Goal: Information Seeking & Learning: Check status

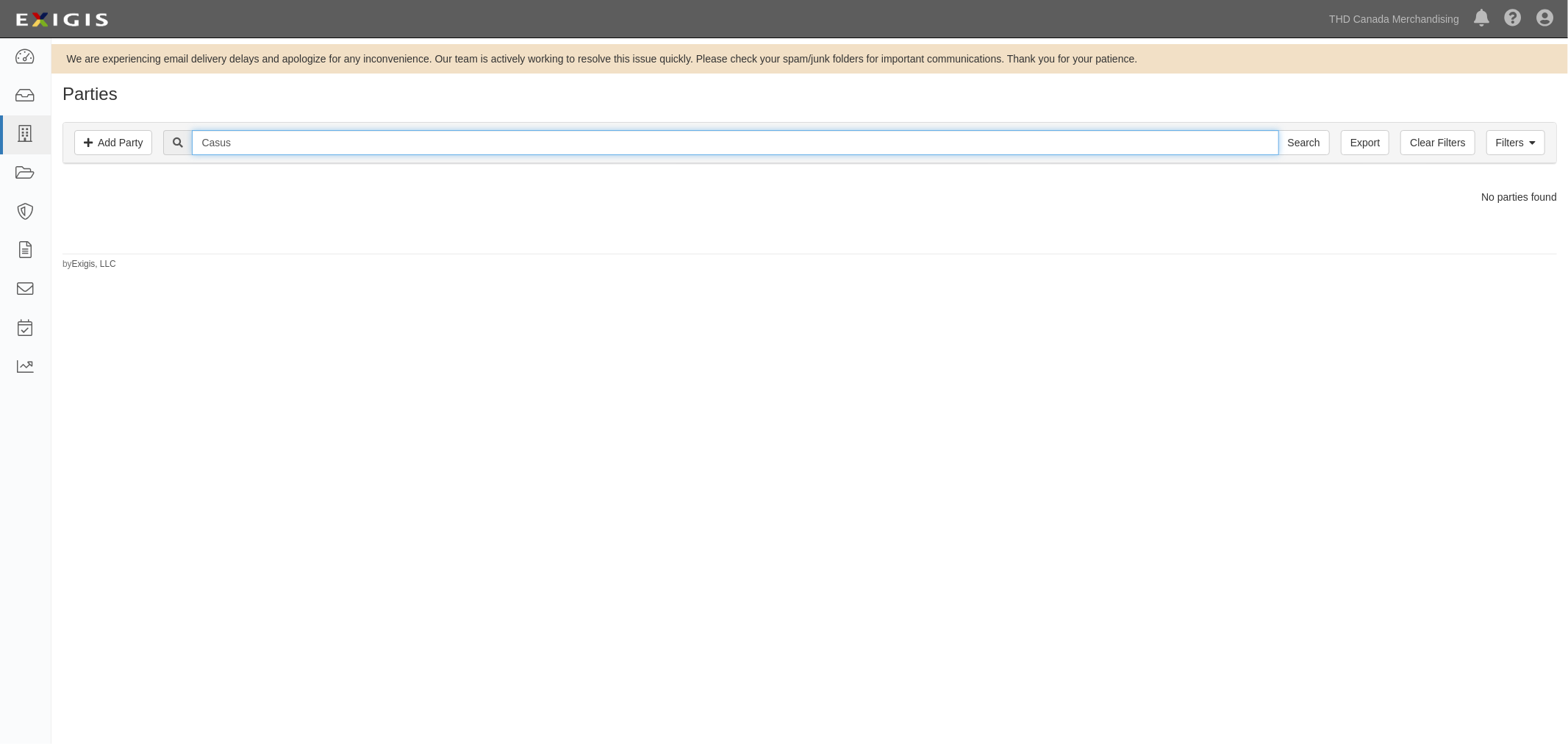
click at [244, 135] on input "Casus" at bounding box center [735, 143] width 1087 height 25
paste input "Alberta Trus"
type input "[PERSON_NAME]"
click at [1289, 141] on input "Search" at bounding box center [1304, 143] width 52 height 25
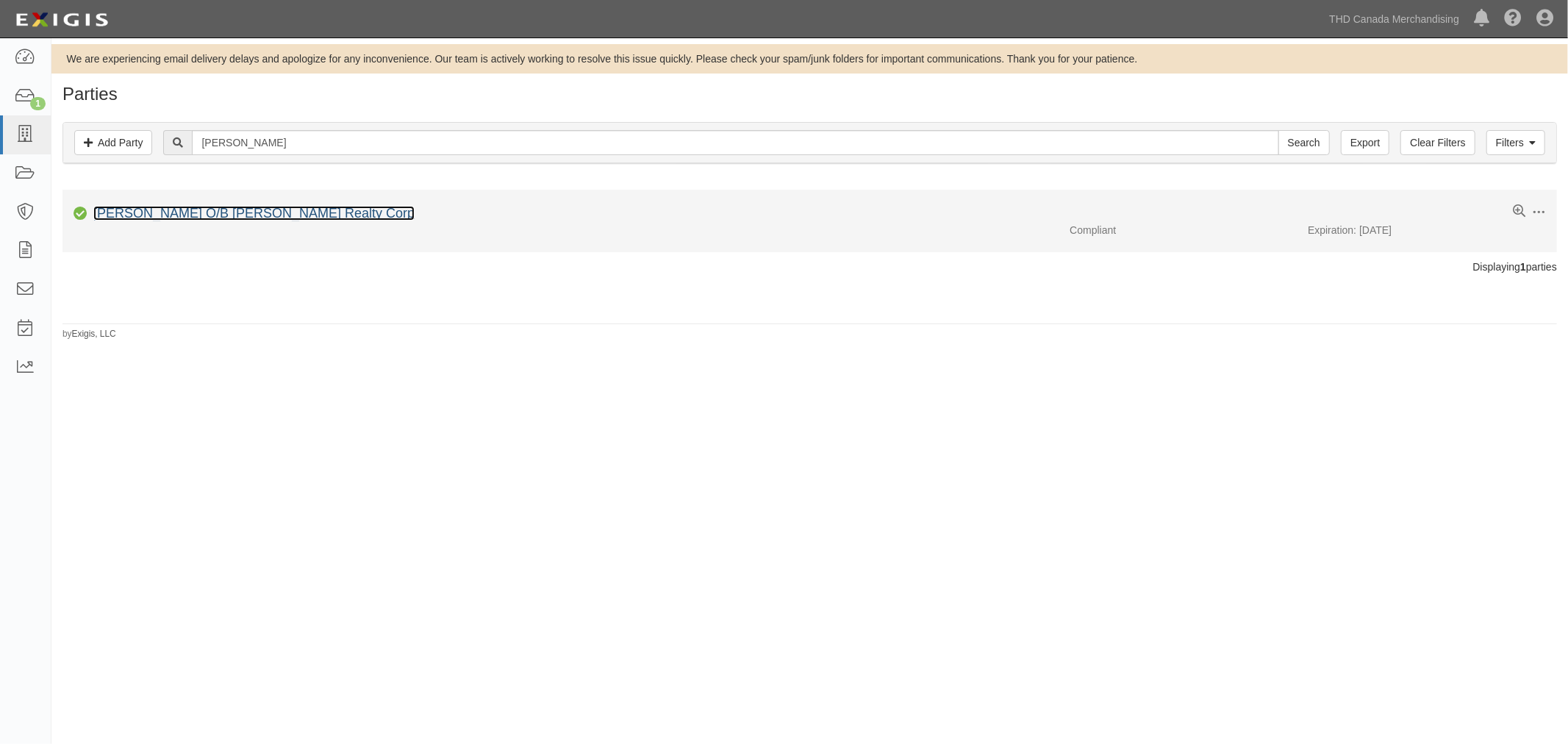
click at [274, 214] on link "Alberta Truss O/B Foreman Realty Corp" at bounding box center [254, 214] width 321 height 15
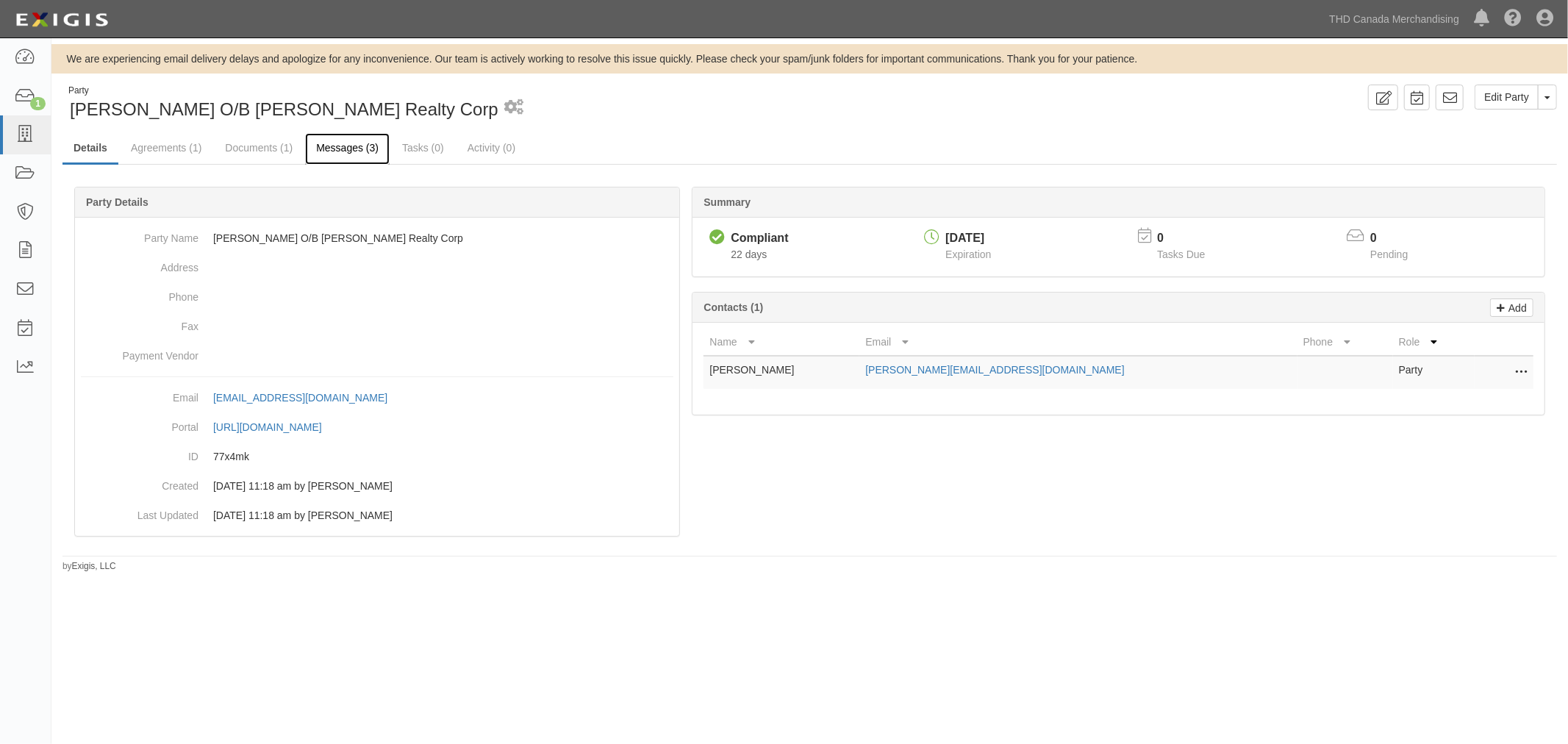
click at [355, 142] on link "Messages (3)" at bounding box center [347, 149] width 84 height 32
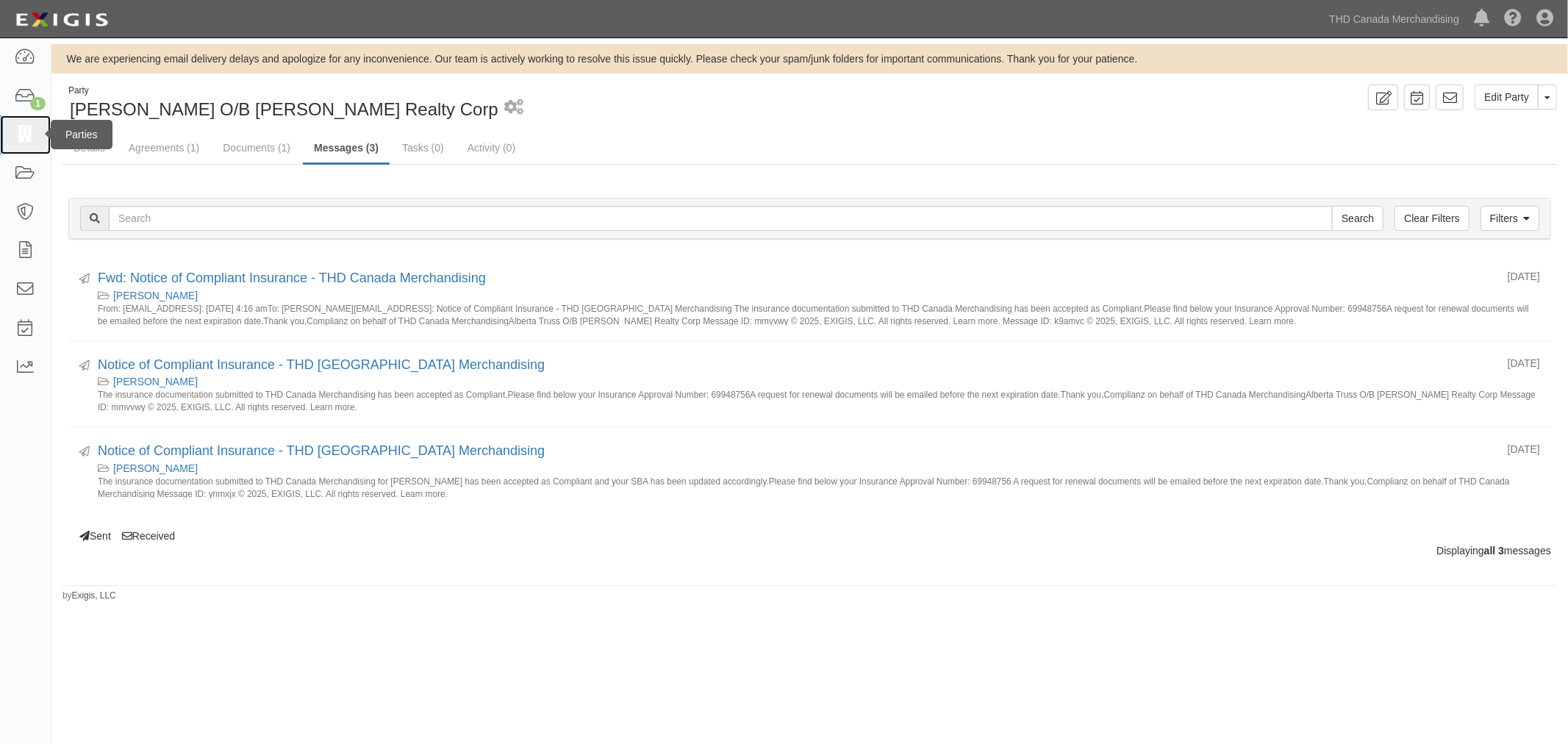
click at [32, 136] on icon at bounding box center [25, 135] width 21 height 17
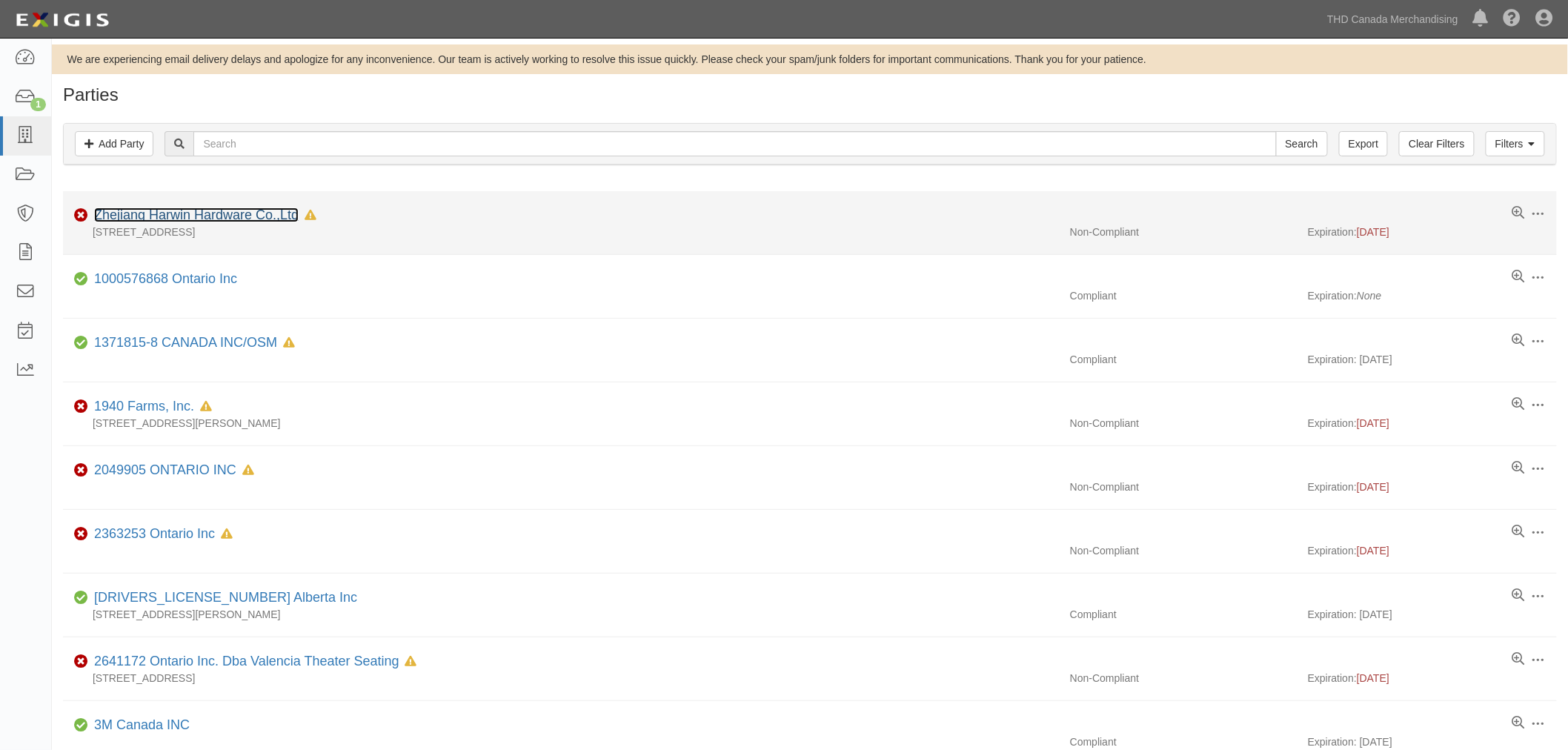
click at [157, 216] on link "Zhejiang Harwin Hardware Co.,Ltd" at bounding box center [196, 215] width 204 height 15
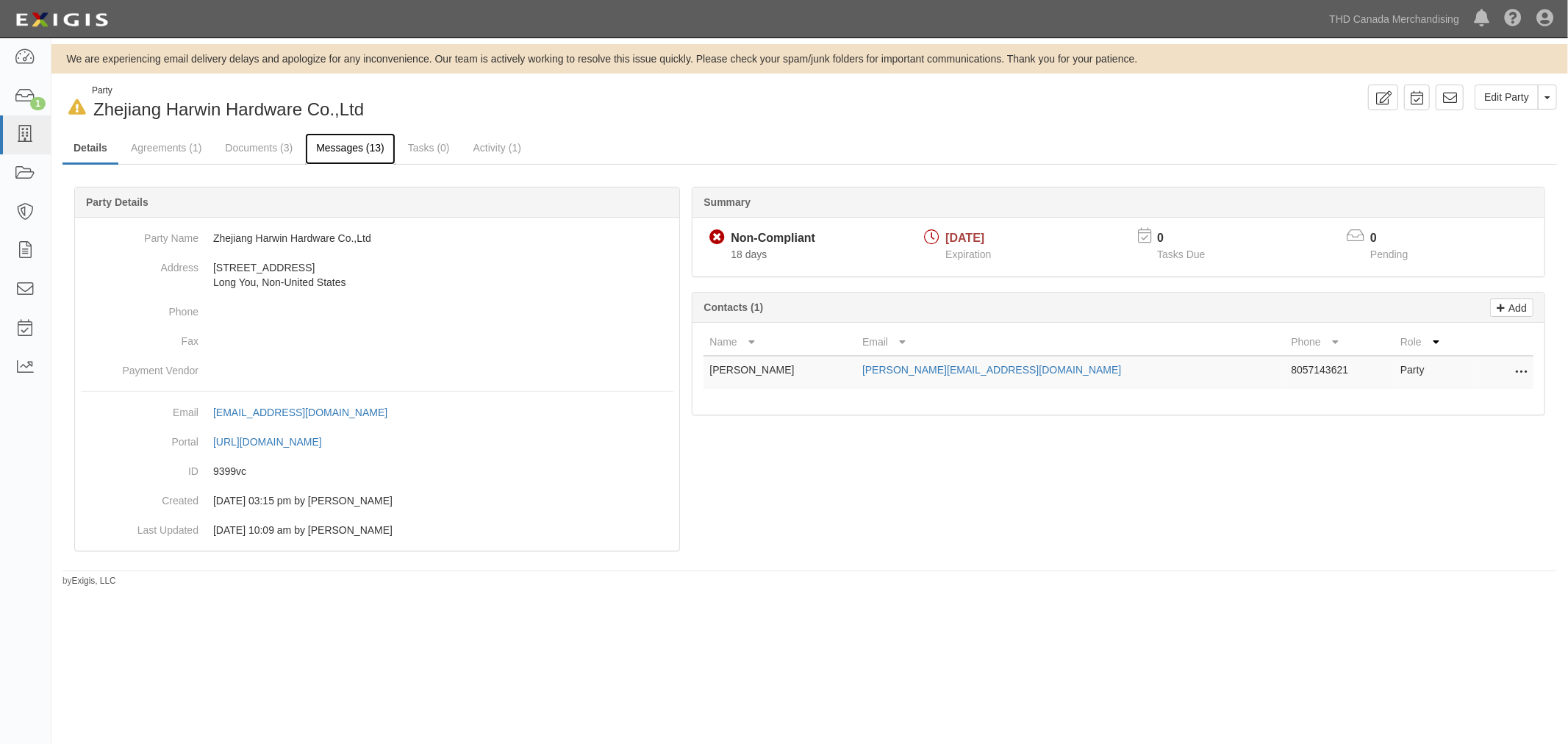
click at [339, 151] on link "Messages (13)" at bounding box center [350, 149] width 90 height 32
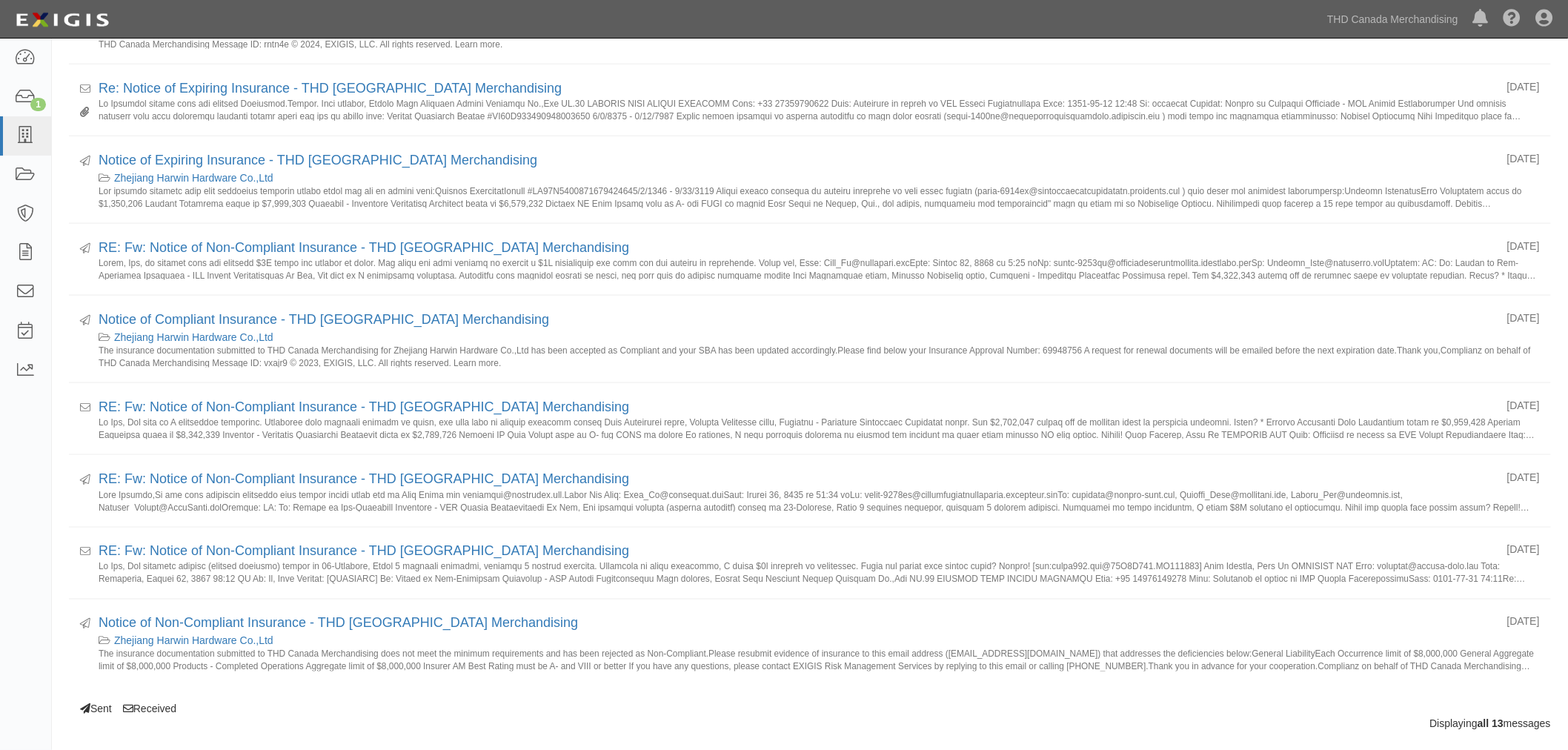
scroll to position [655, 0]
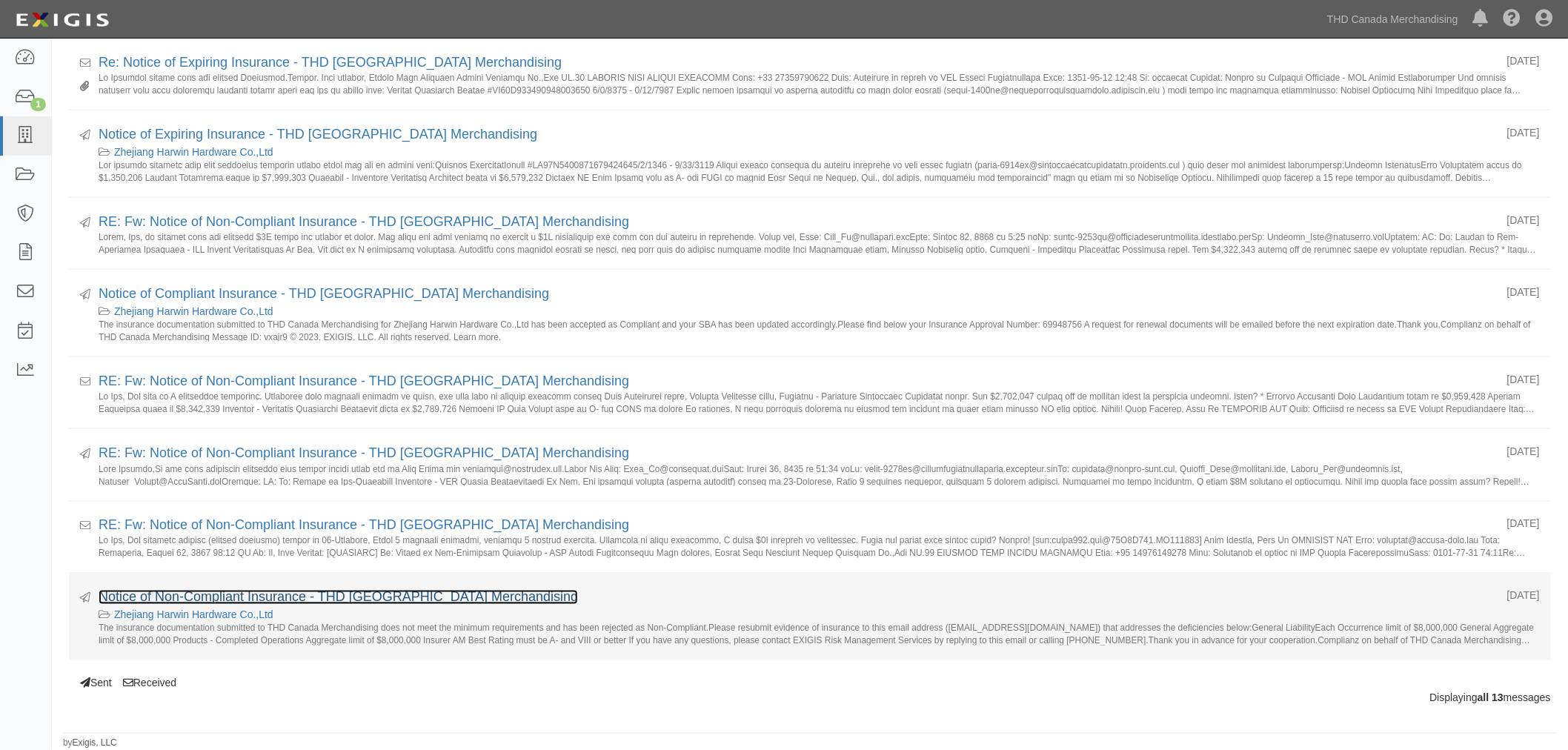
click at [404, 601] on link "Notice of Non-Compliant Insurance - THD Canada Merchandising" at bounding box center [338, 598] width 479 height 15
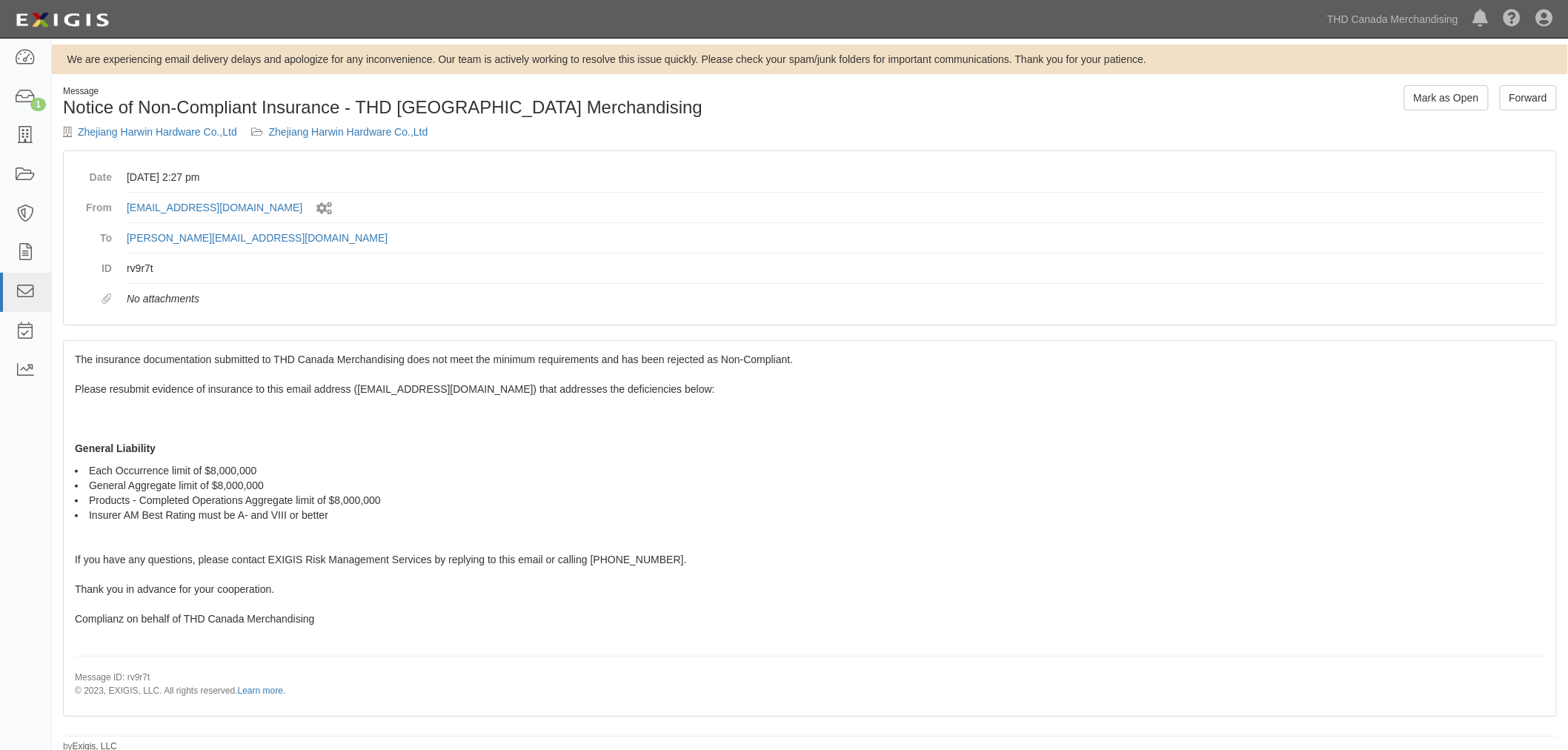
scroll to position [3, 0]
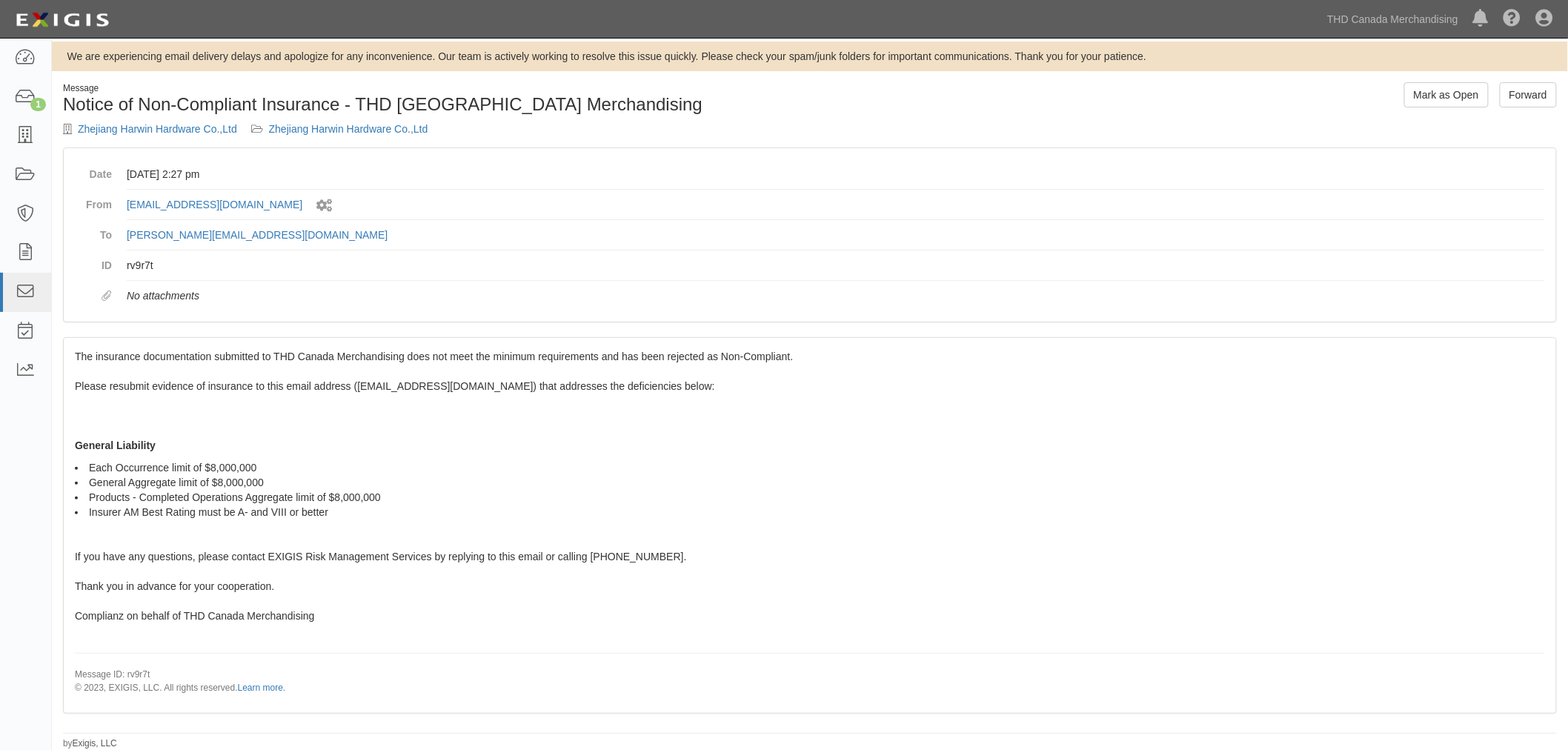
click at [1094, 430] on div "The insurance documentation submitted to THD Canada Merchandising does not meet…" at bounding box center [810, 525] width 1492 height 374
drag, startPoint x: 9, startPoint y: 132, endPoint x: 16, endPoint y: 122, distance: 12.2
click at [9, 132] on link at bounding box center [25, 135] width 51 height 40
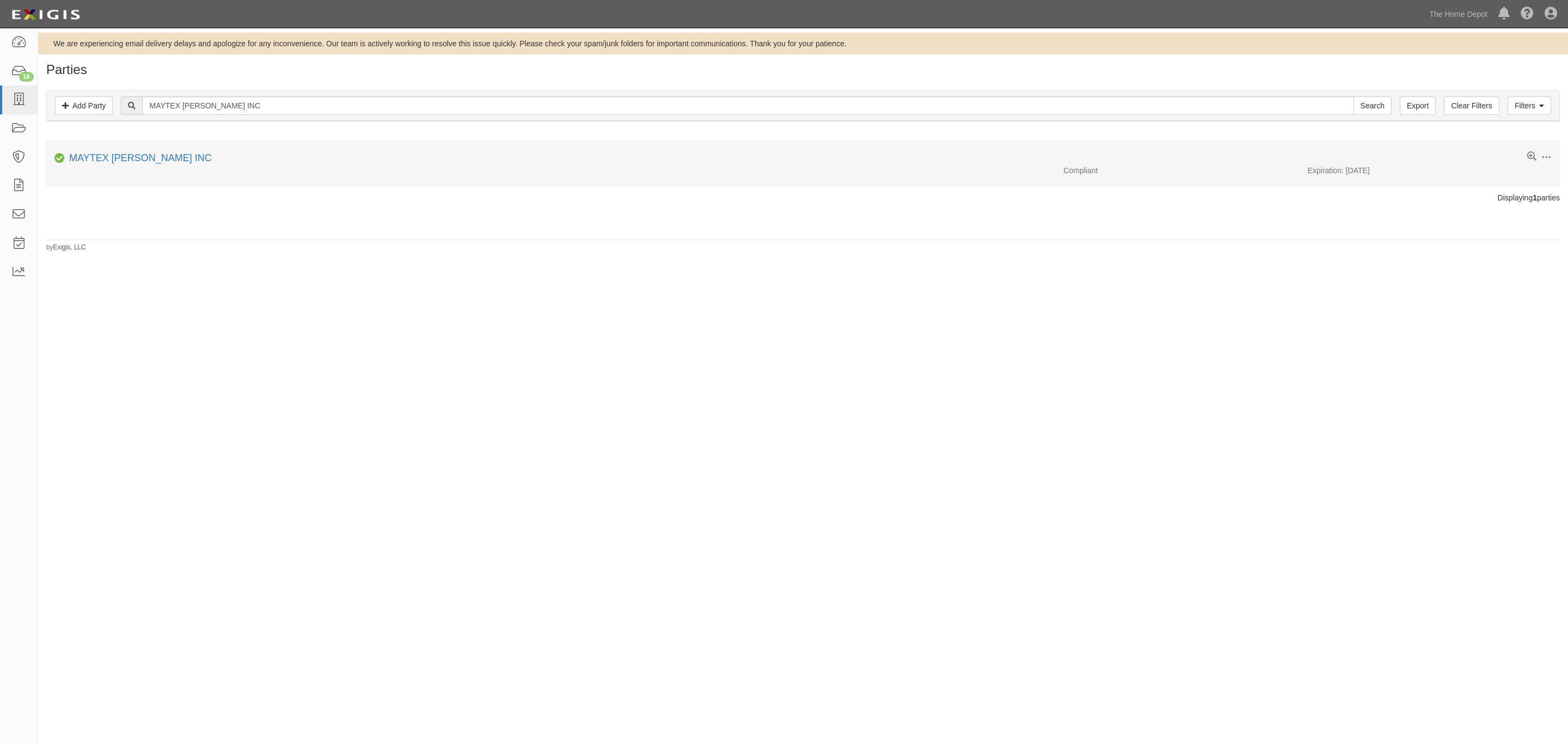
click at [82, 166] on div at bounding box center [551, 165] width 1009 height 1
click at [90, 159] on link "MAYTEX [PERSON_NAME] INC" at bounding box center [140, 158] width 143 height 11
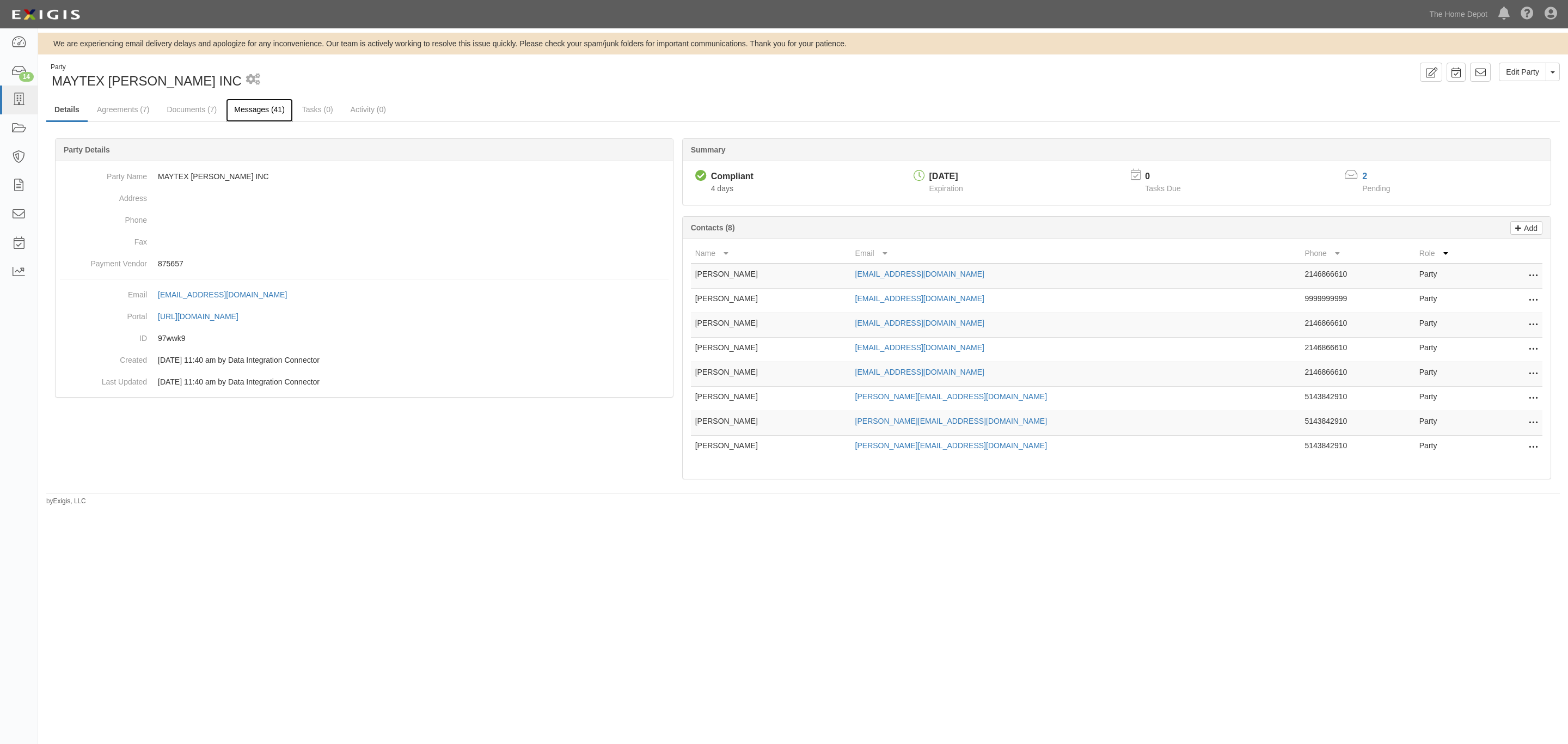
click at [260, 115] on link "Messages (41)" at bounding box center [259, 111] width 67 height 23
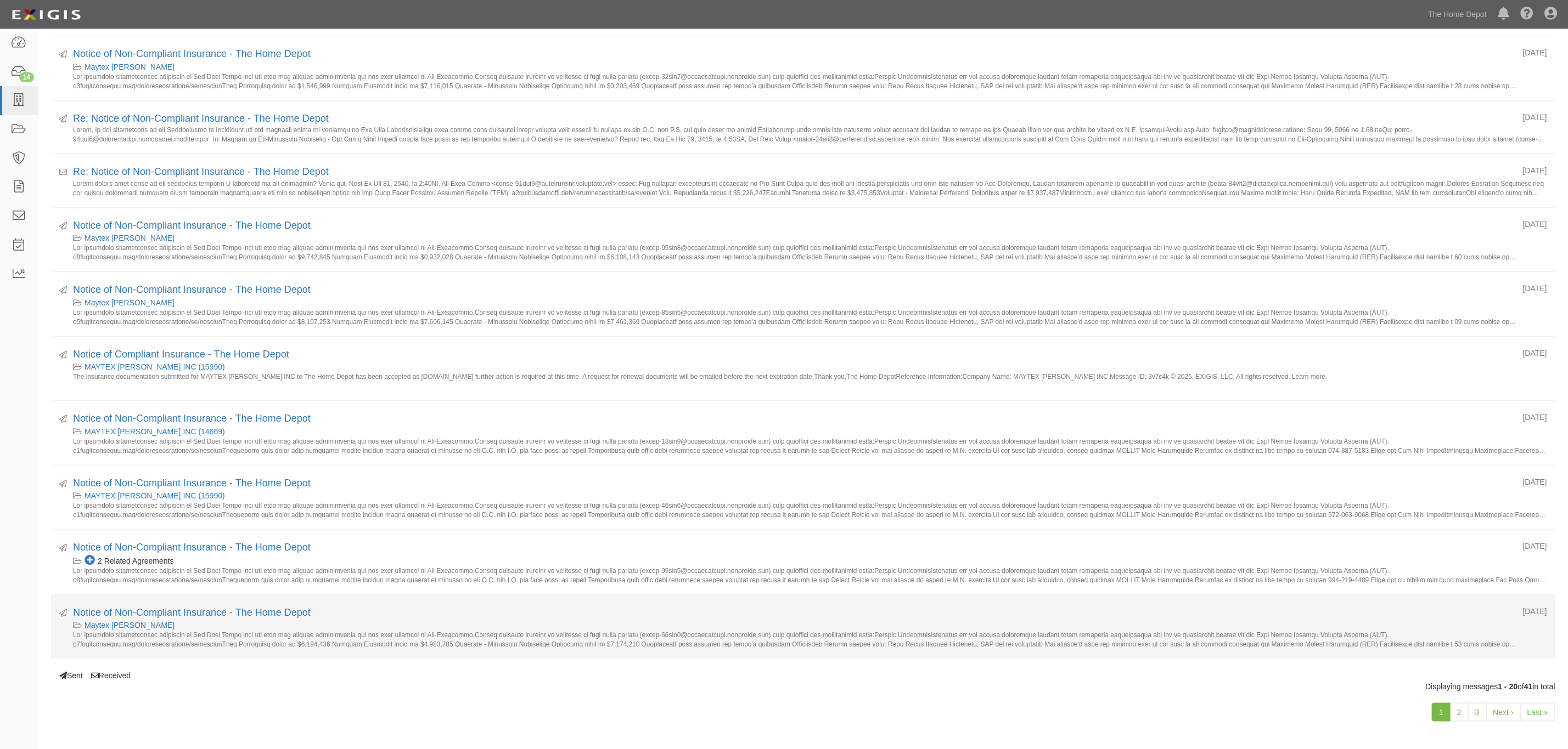
scroll to position [738, 0]
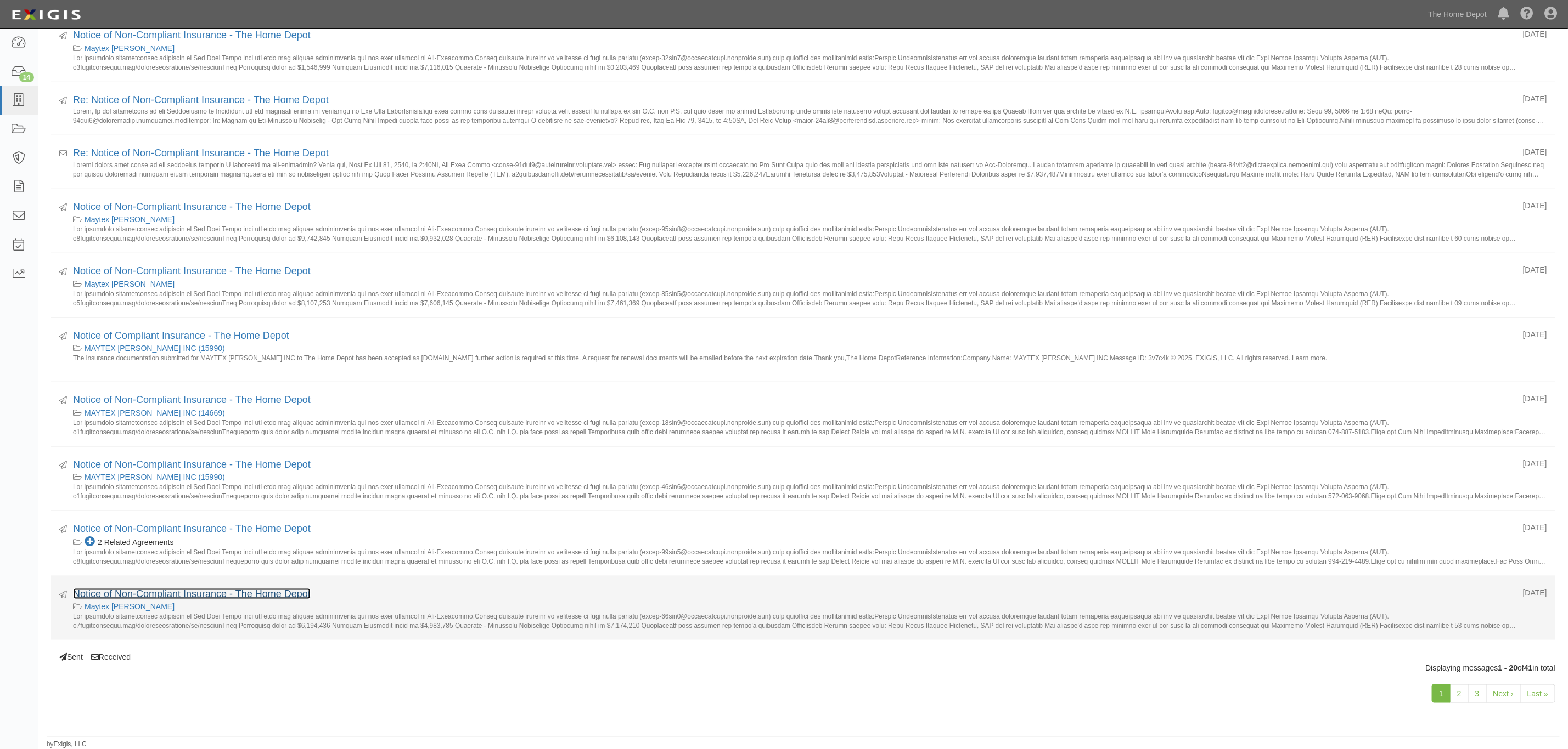
click at [266, 594] on link "Notice of Non-Compliant Insurance - The Home Depot" at bounding box center [192, 594] width 238 height 11
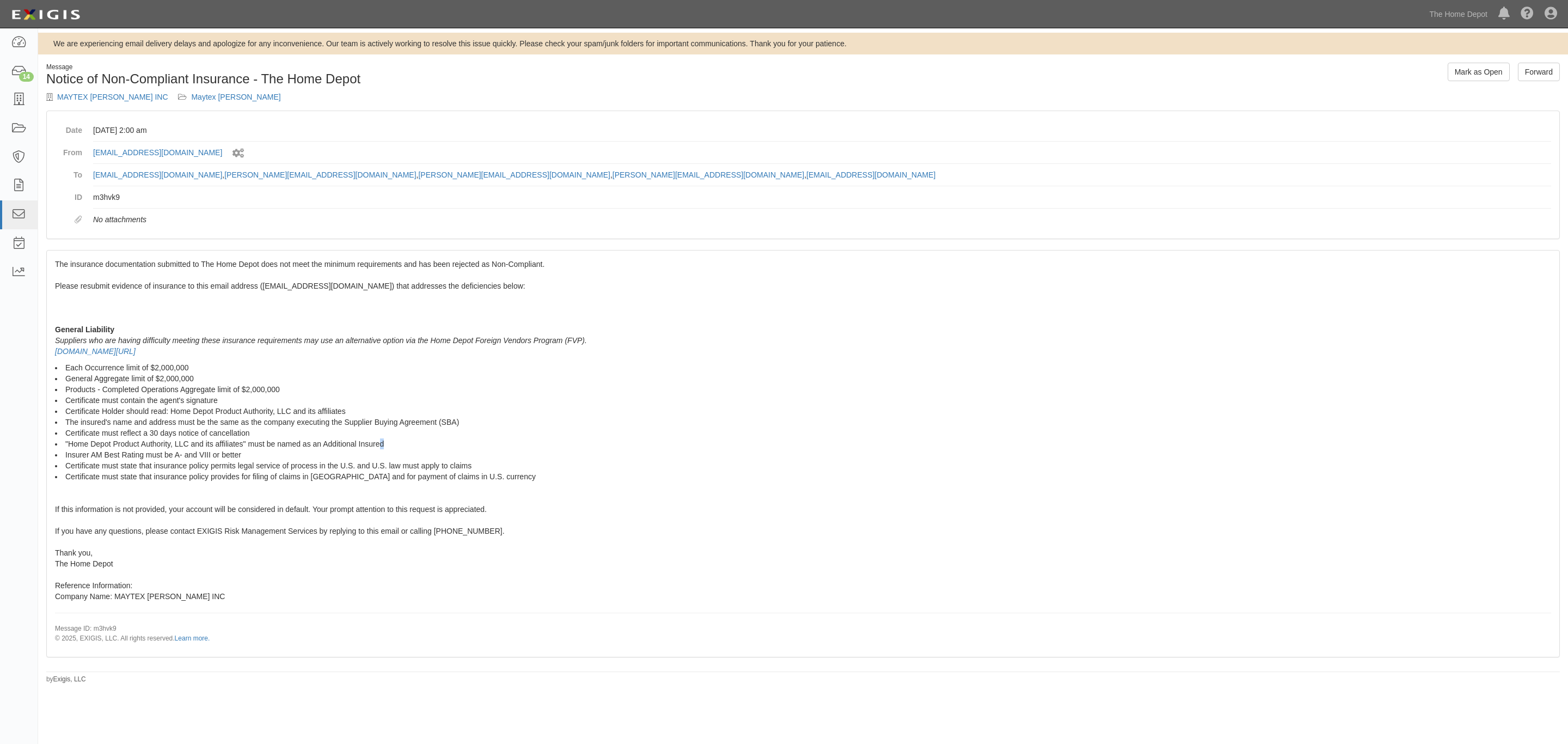
drag, startPoint x: 383, startPoint y: 442, endPoint x: 366, endPoint y: 442, distance: 17.0
click at [375, 442] on li ""Home Depot Product Authority, LLC and its affiliates" must be named as an Addi…" at bounding box center [803, 444] width 1496 height 11
drag, startPoint x: 366, startPoint y: 442, endPoint x: 306, endPoint y: 442, distance: 60.0
click at [306, 442] on li ""Home Depot Product Authority, LLC and its affiliates" must be named as an Addi…" at bounding box center [803, 444] width 1496 height 11
click at [306, 447] on li ""Home Depot Product Authority, LLC and its affiliates" must be named as an Addi…" at bounding box center [803, 444] width 1496 height 11
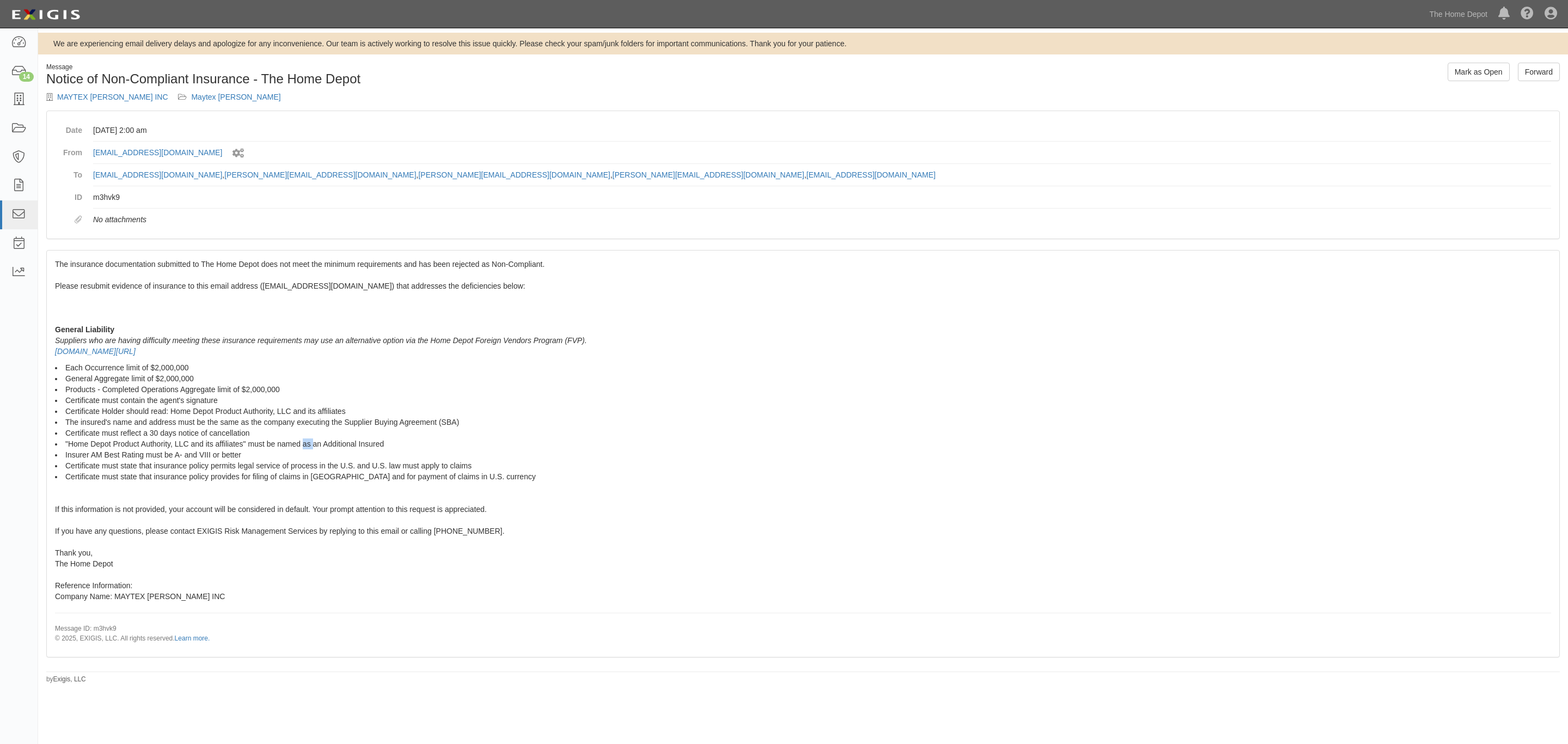
click at [306, 447] on li ""Home Depot Product Authority, LLC and its affiliates" must be named as an Addi…" at bounding box center [803, 444] width 1496 height 11
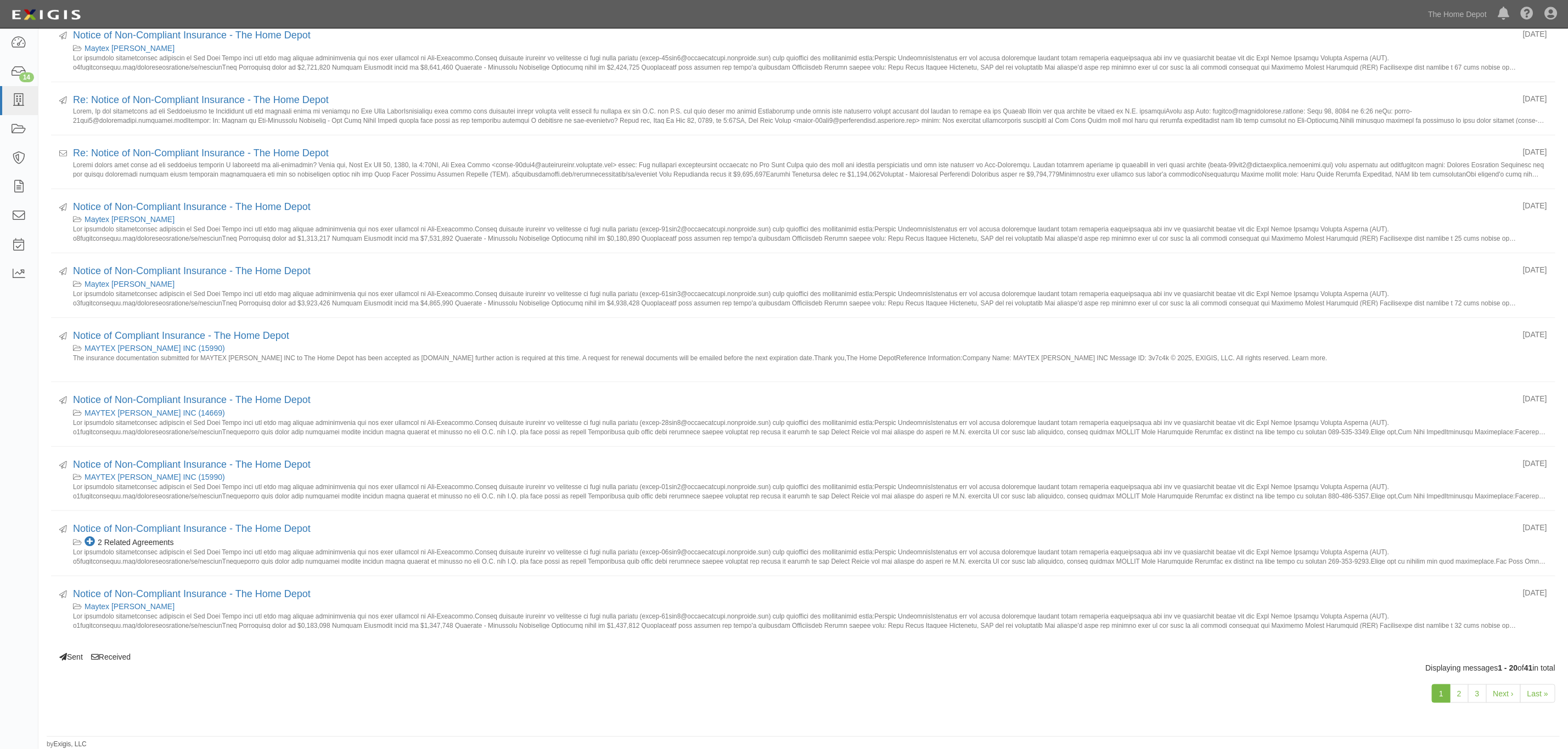
scroll to position [492, 0]
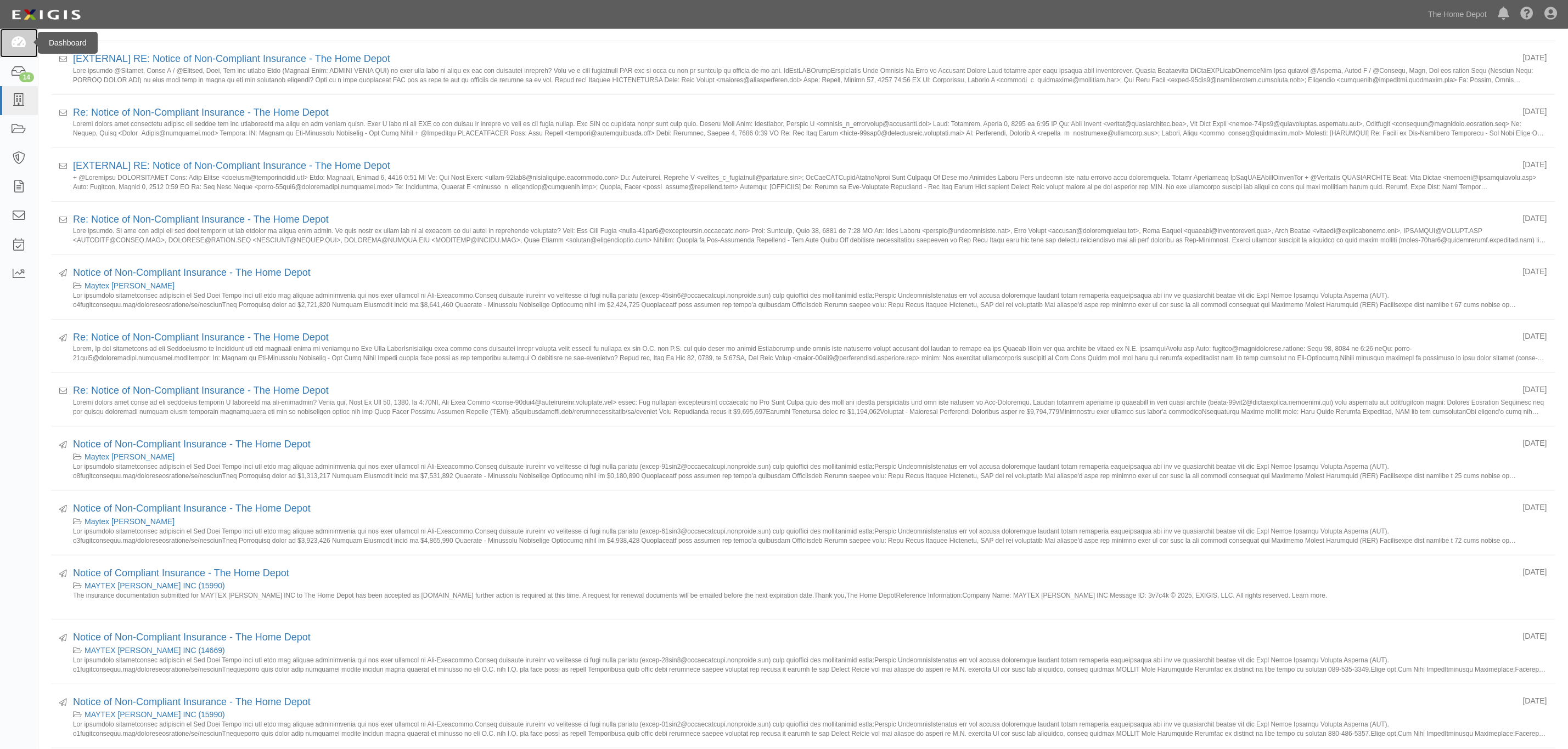
click at [23, 44] on icon at bounding box center [19, 43] width 16 height 12
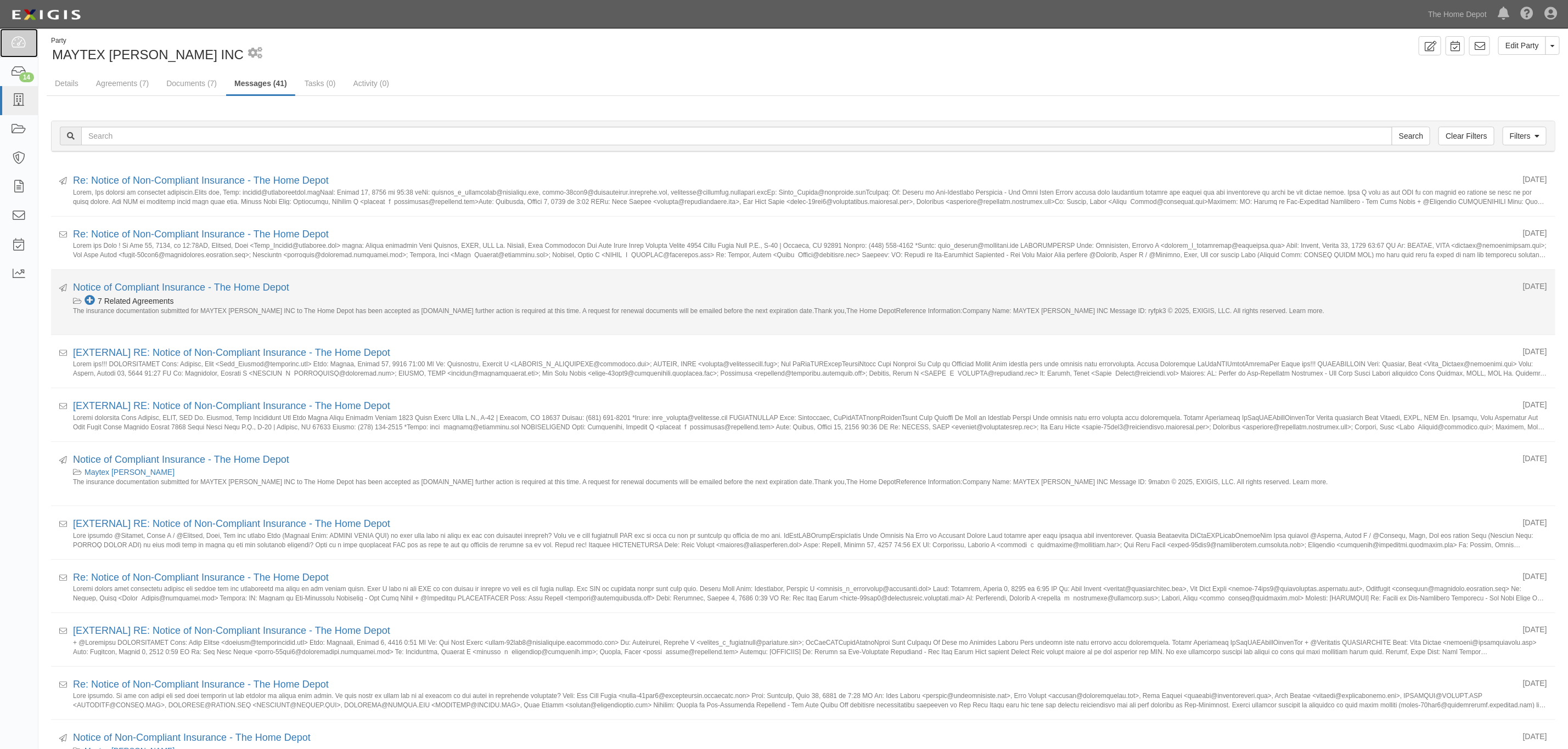
scroll to position [0, 0]
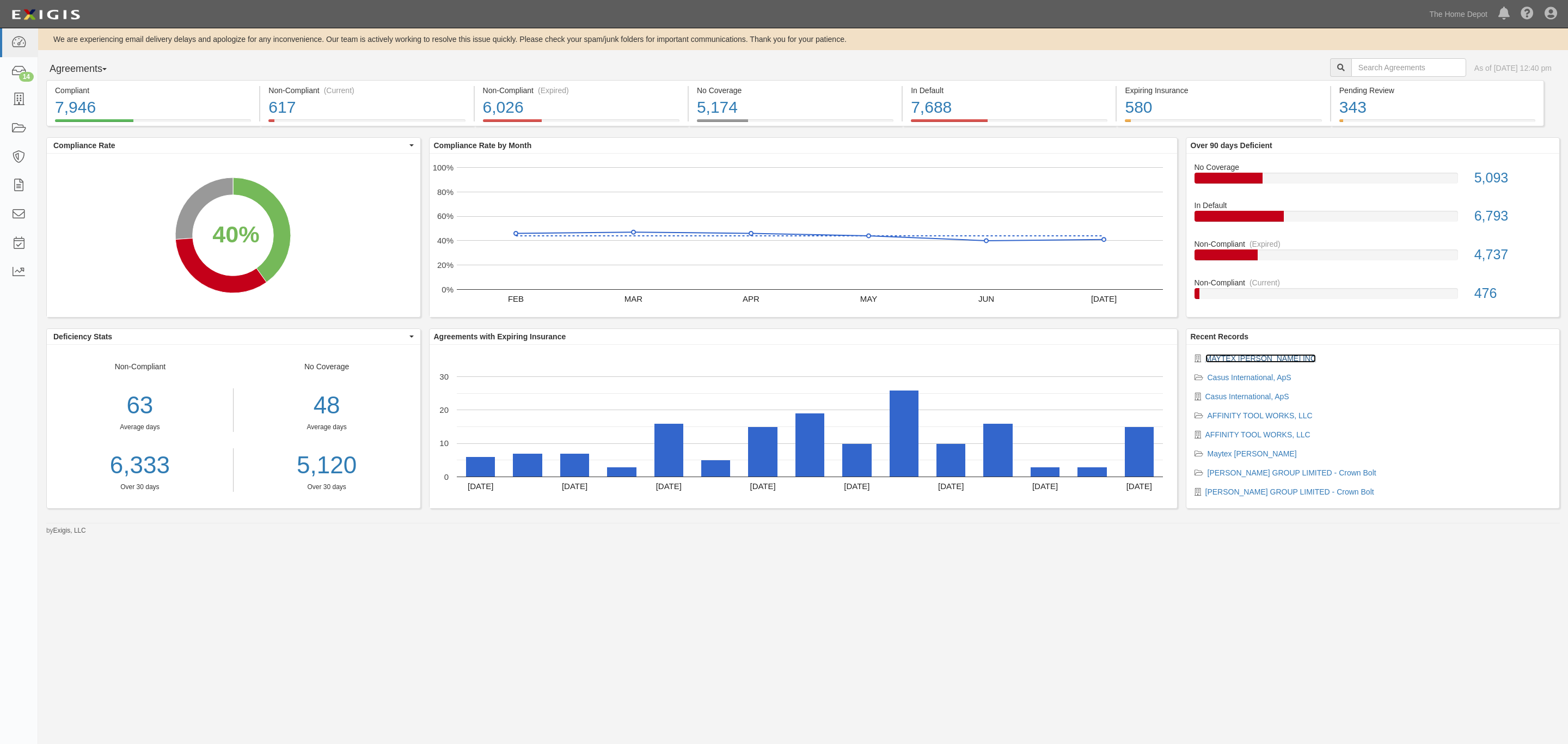
click at [1238, 363] on link "MAYTEX [PERSON_NAME] INC" at bounding box center [1261, 358] width 111 height 9
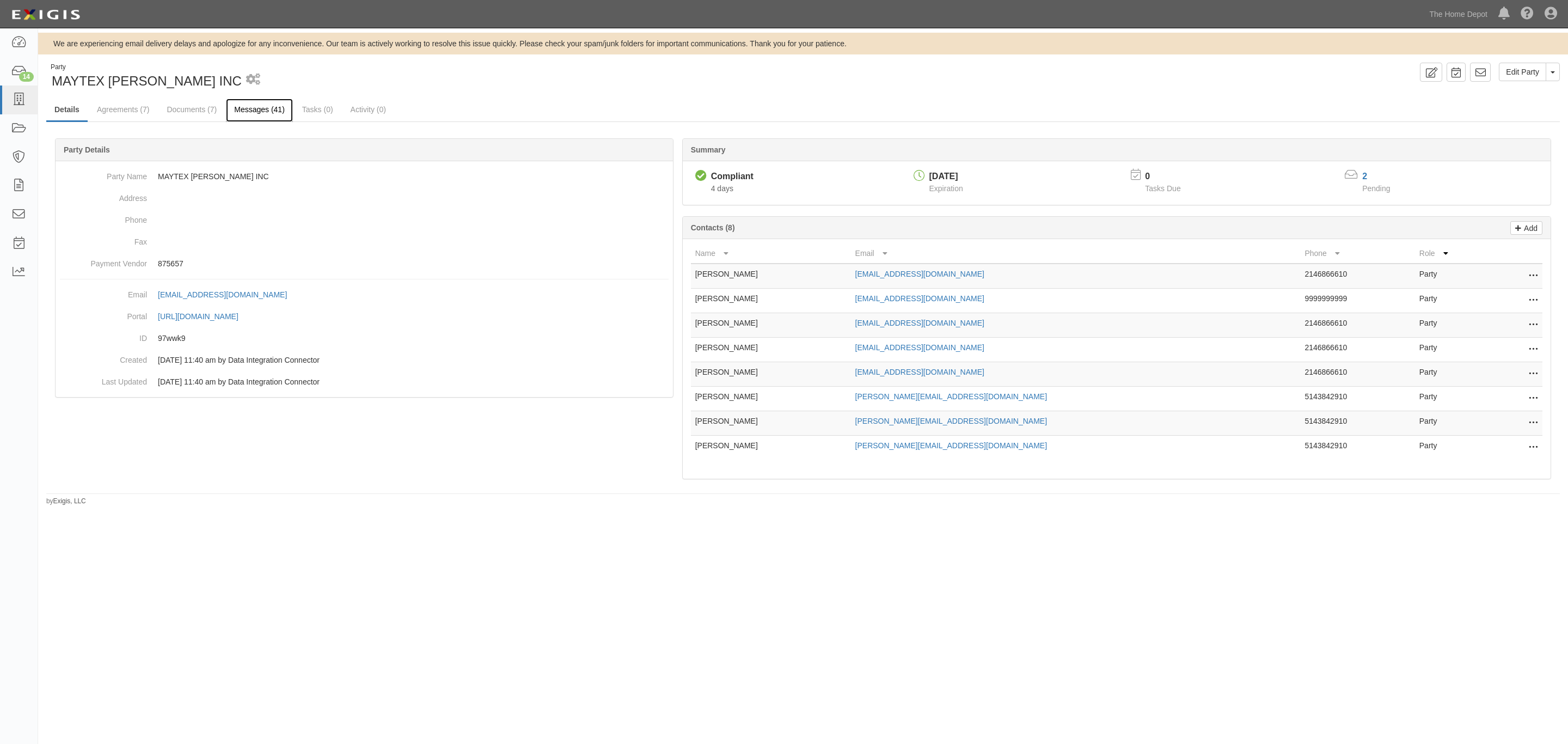
click at [289, 115] on link "Messages (41)" at bounding box center [259, 111] width 67 height 23
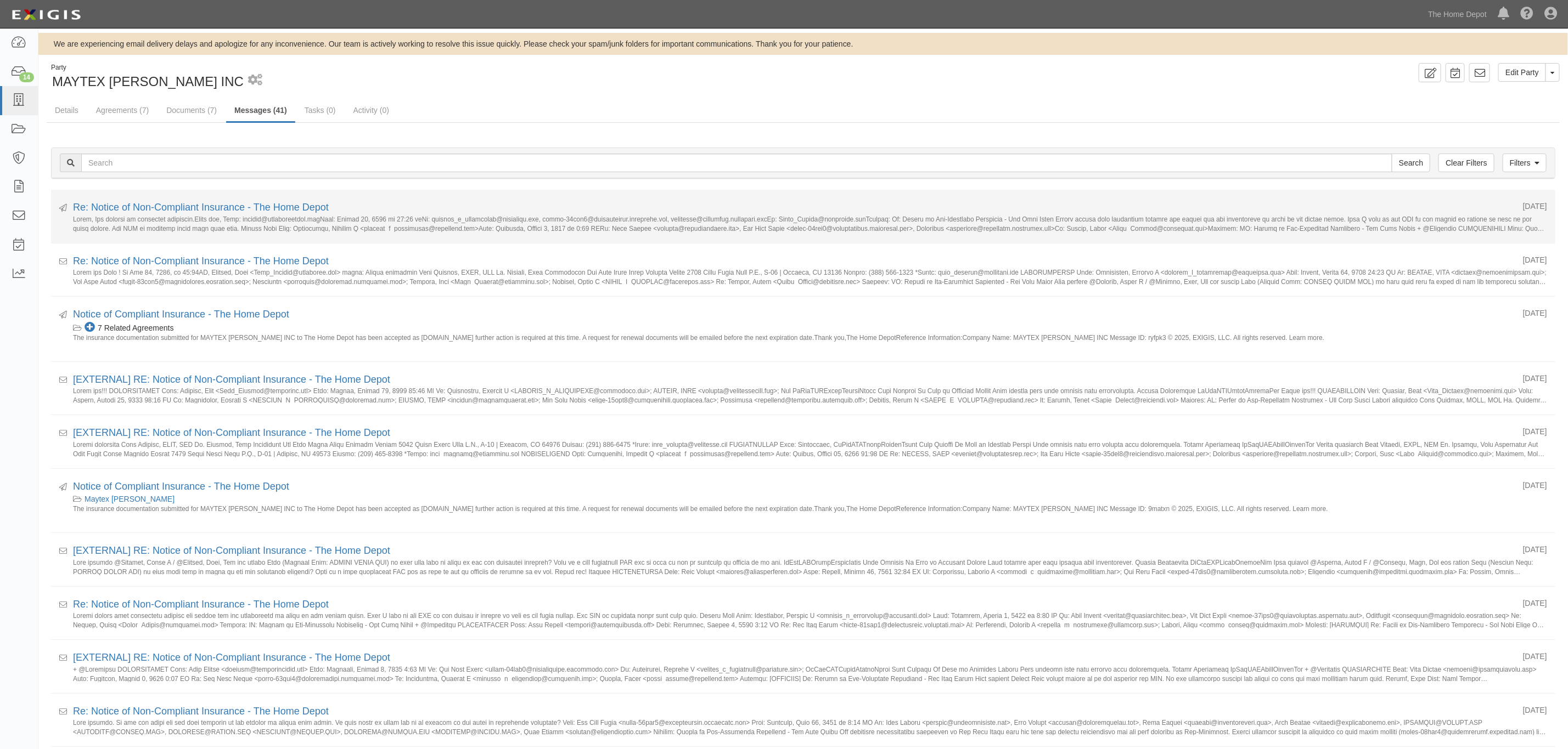
click at [273, 216] on small at bounding box center [810, 223] width 1474 height 17
click at [277, 212] on link "Re: Notice of Non-Compliant Insurance - The Home Depot" at bounding box center [200, 207] width 256 height 11
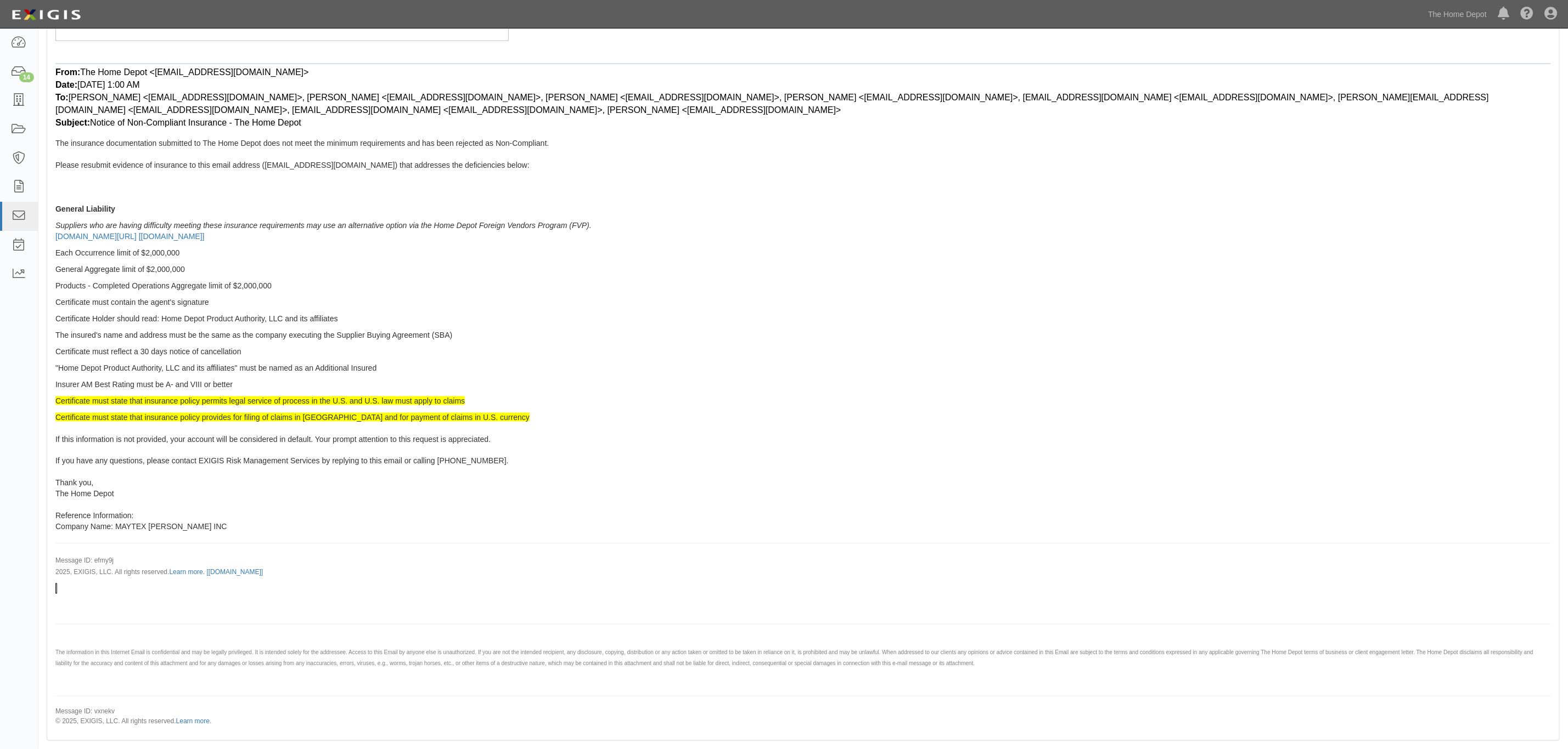
scroll to position [1136, 0]
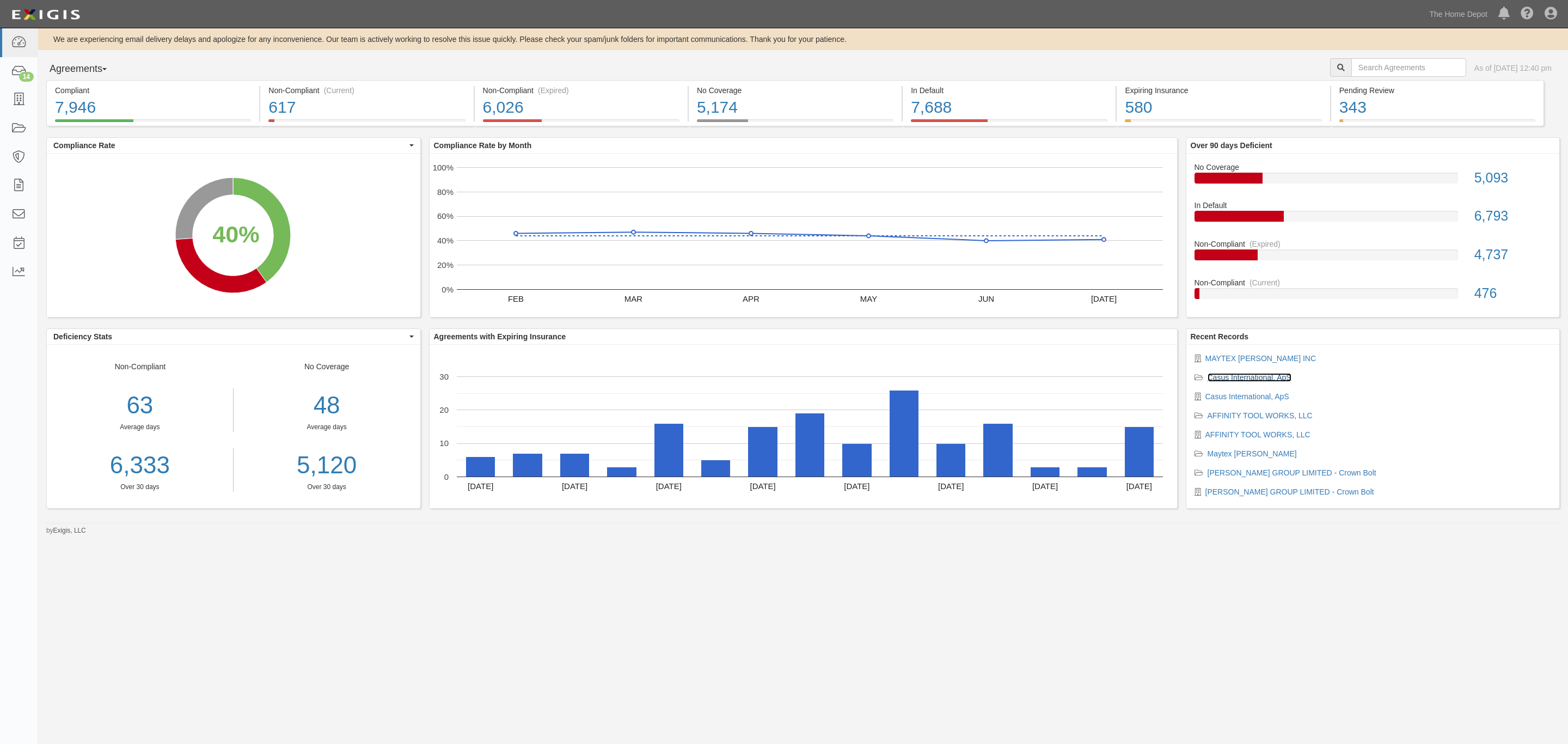
click at [1253, 378] on link "Casus International, ApS" at bounding box center [1249, 378] width 84 height 9
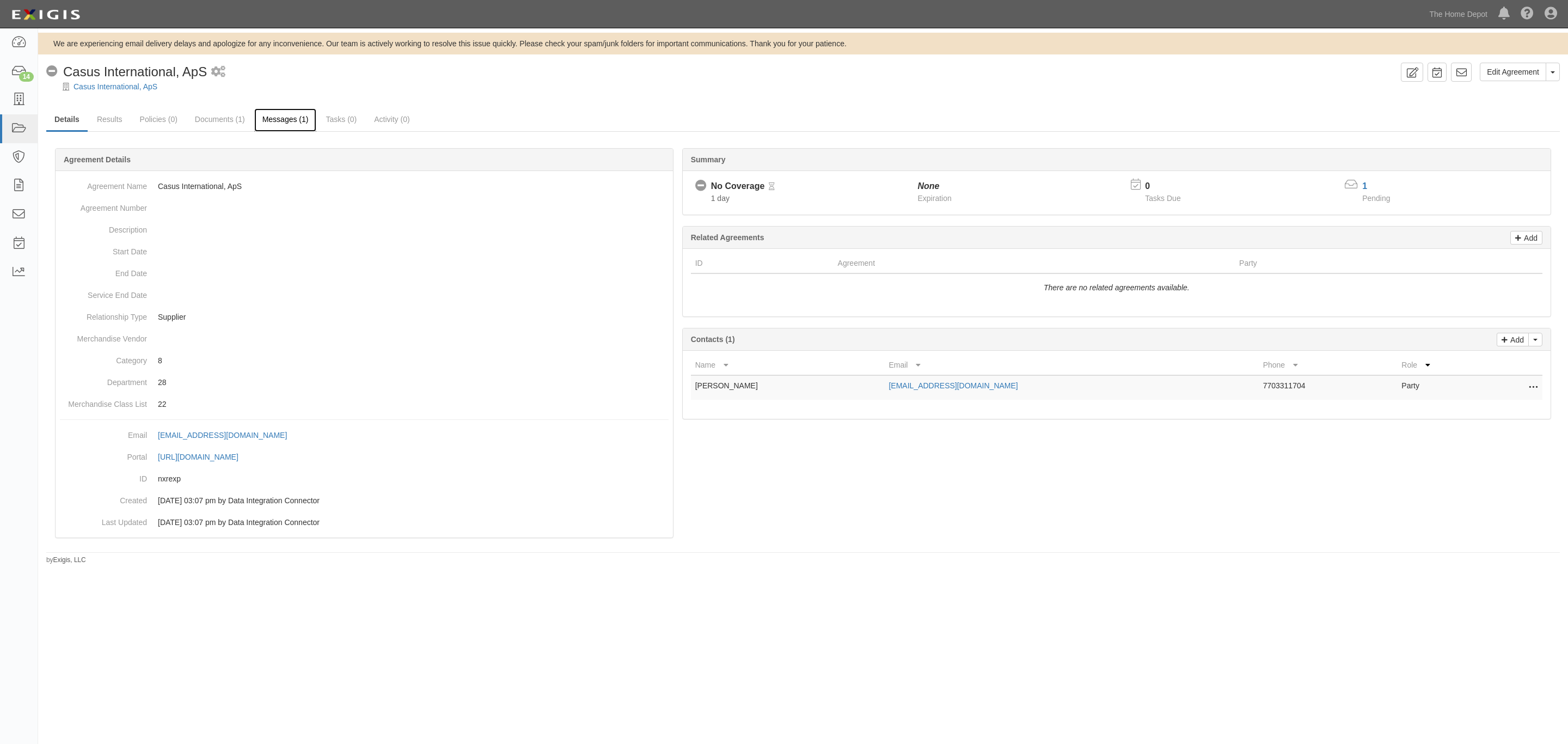
click at [287, 122] on link "Messages (1)" at bounding box center [285, 120] width 62 height 23
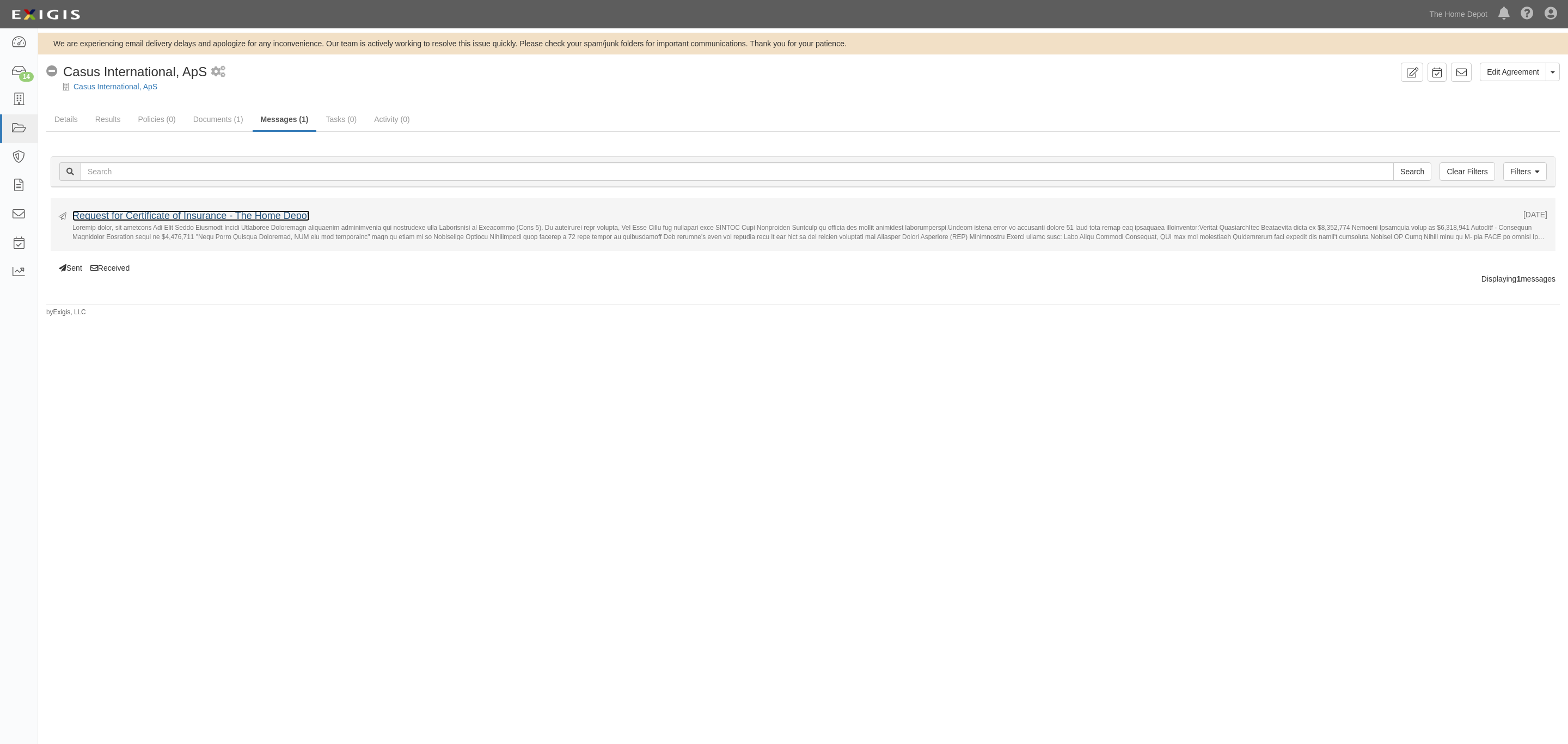
click at [237, 213] on link "Request for Certificate of Insurance - The Home Depot" at bounding box center [191, 216] width 237 height 11
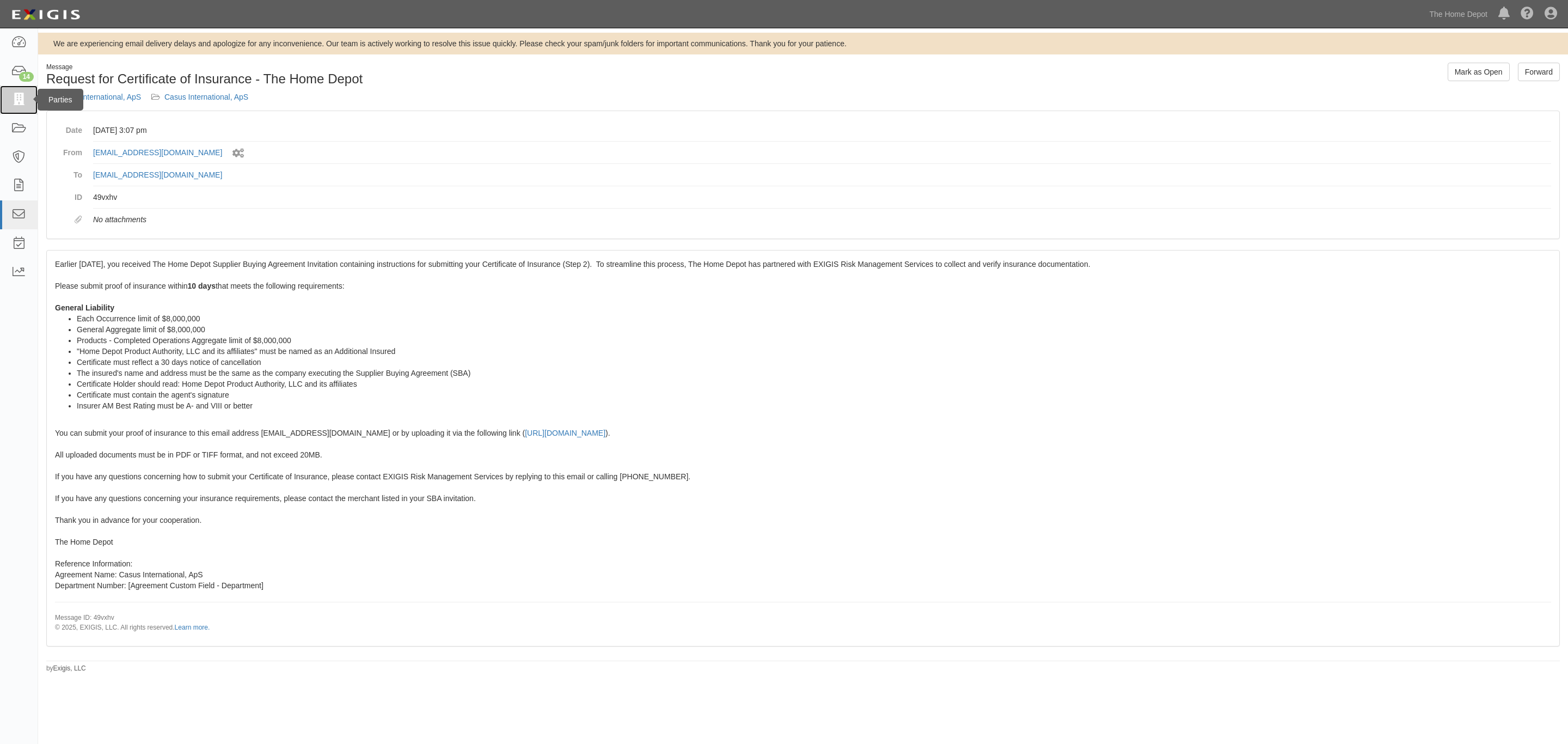
click at [31, 101] on link at bounding box center [19, 99] width 38 height 29
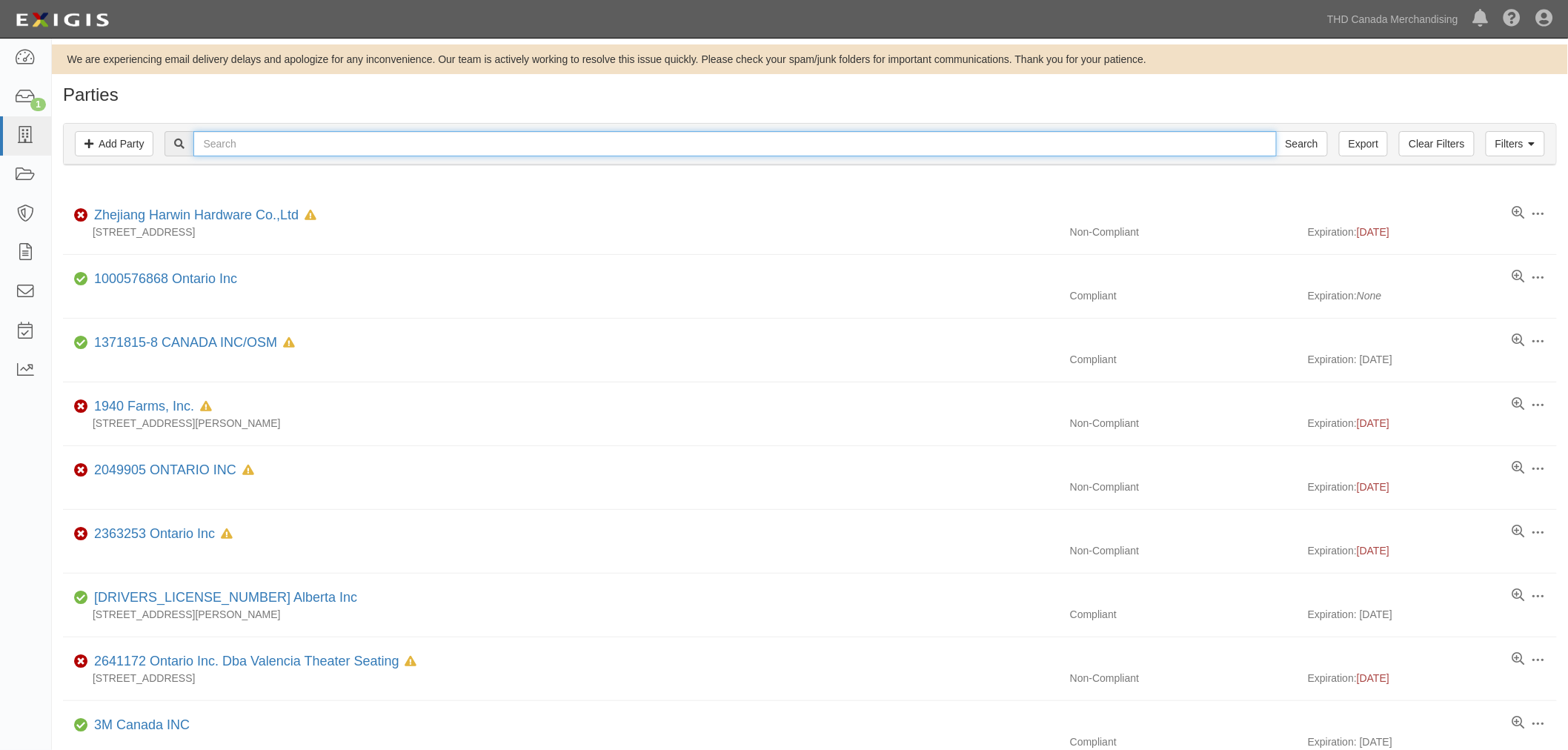
paste input "Dals Lighting"
type input "Dals Lighting"
click at [1312, 140] on input "Search" at bounding box center [1302, 144] width 52 height 25
